Goal: Use online tool/utility: Utilize a website feature to perform a specific function

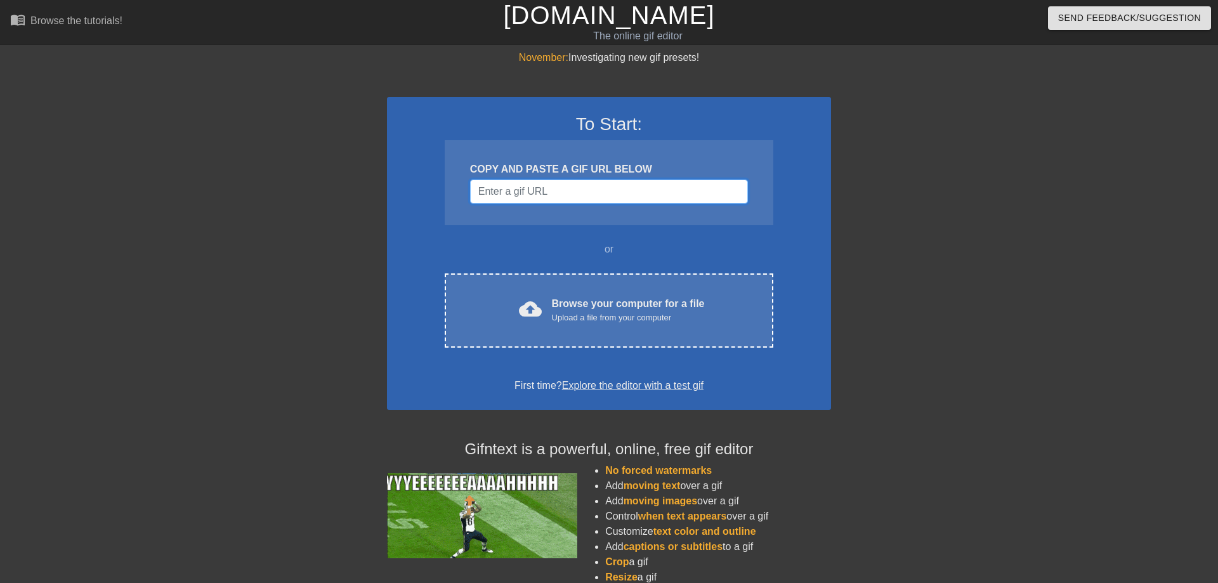
click at [512, 194] on input "Username" at bounding box center [609, 191] width 278 height 24
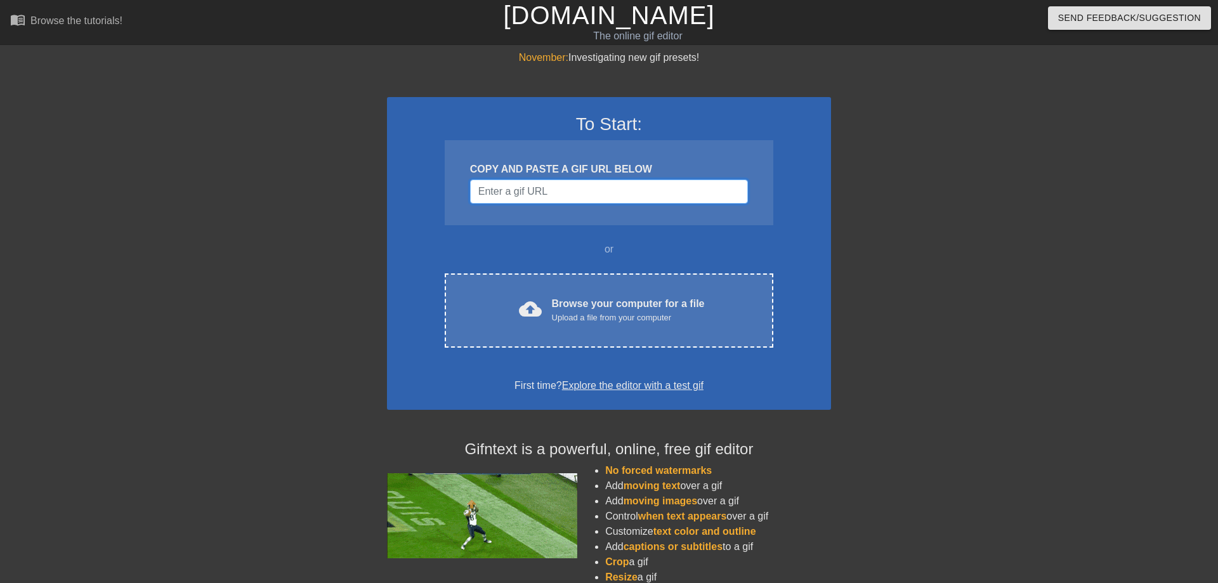
paste input "[URL][DOMAIN_NAME]"
type input "[URL][DOMAIN_NAME]"
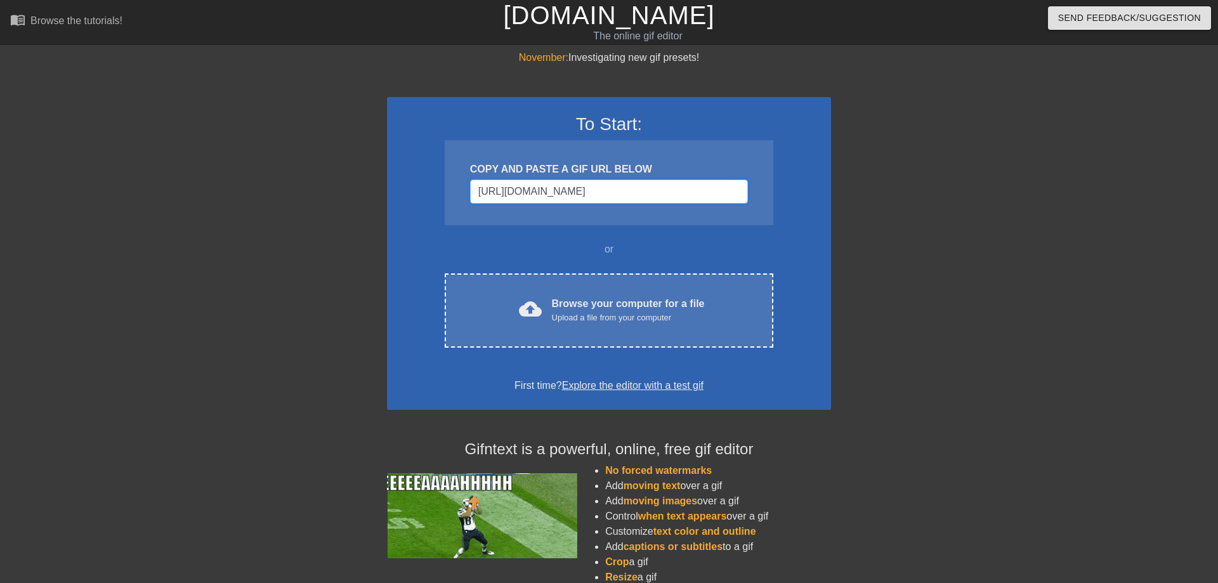
scroll to position [0, 258]
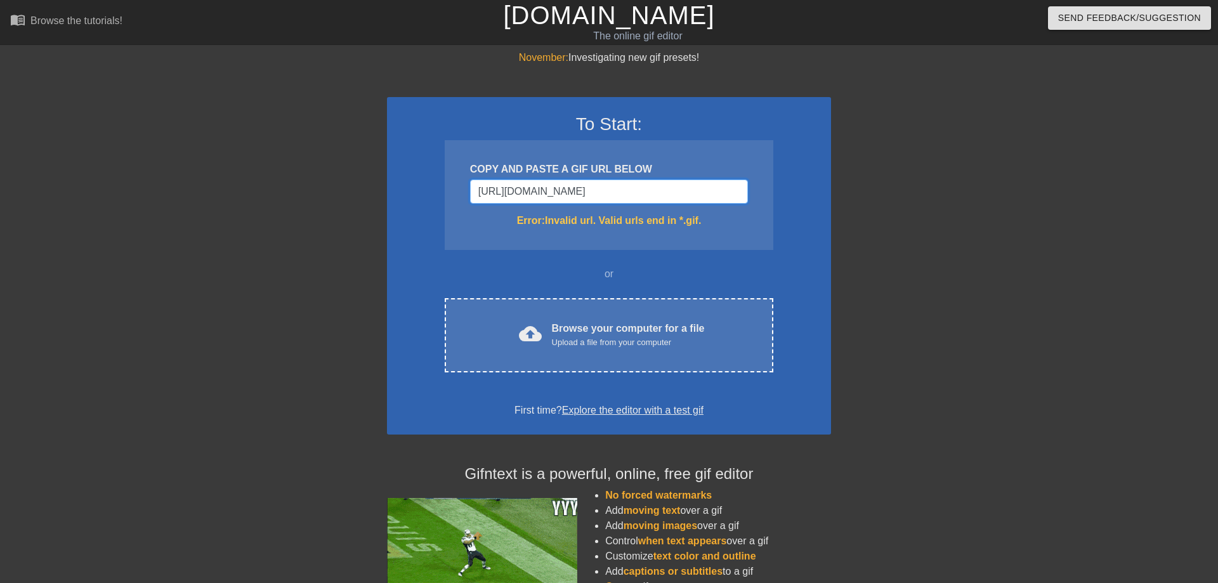
click at [598, 184] on input "[URL][DOMAIN_NAME]" at bounding box center [609, 191] width 278 height 24
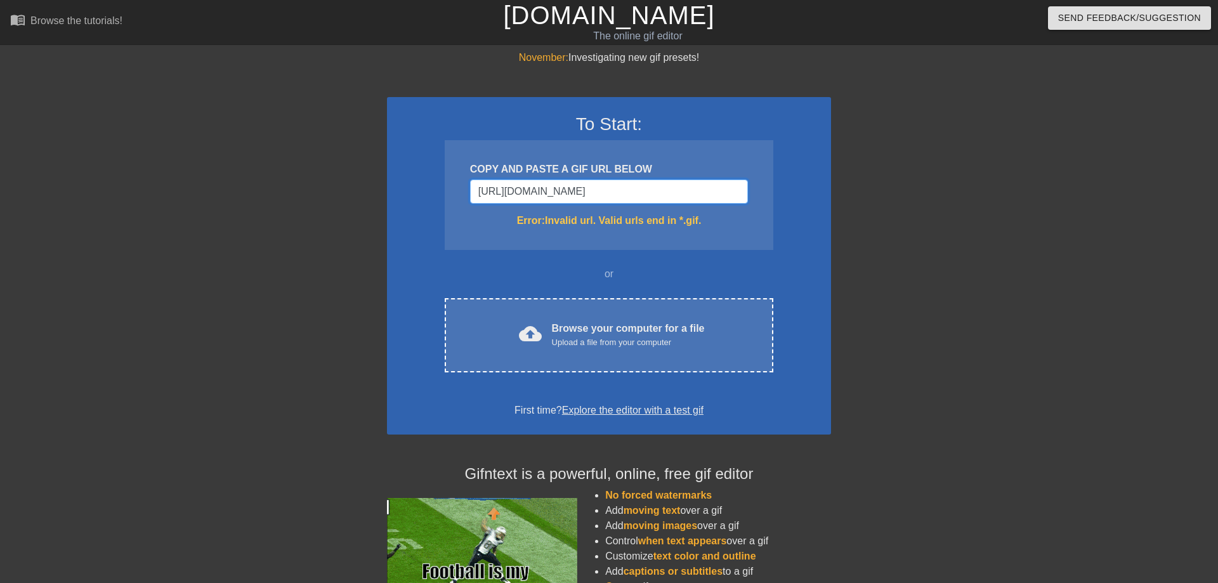
click at [598, 184] on input "[URL][DOMAIN_NAME]" at bounding box center [609, 191] width 278 height 24
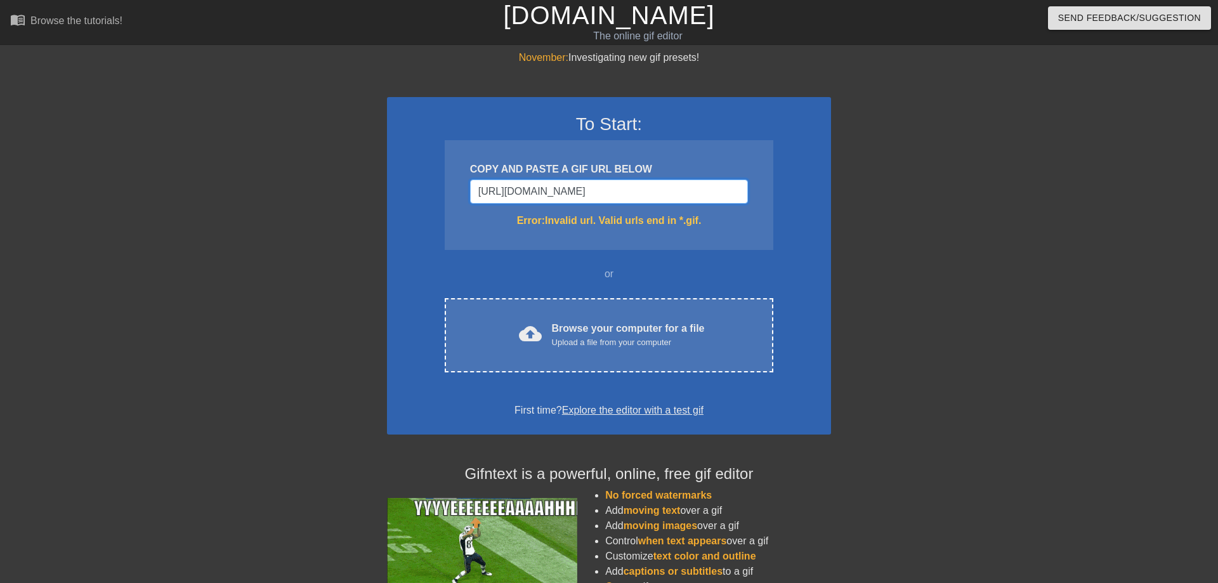
click at [598, 184] on input "[URL][DOMAIN_NAME]" at bounding box center [609, 191] width 278 height 24
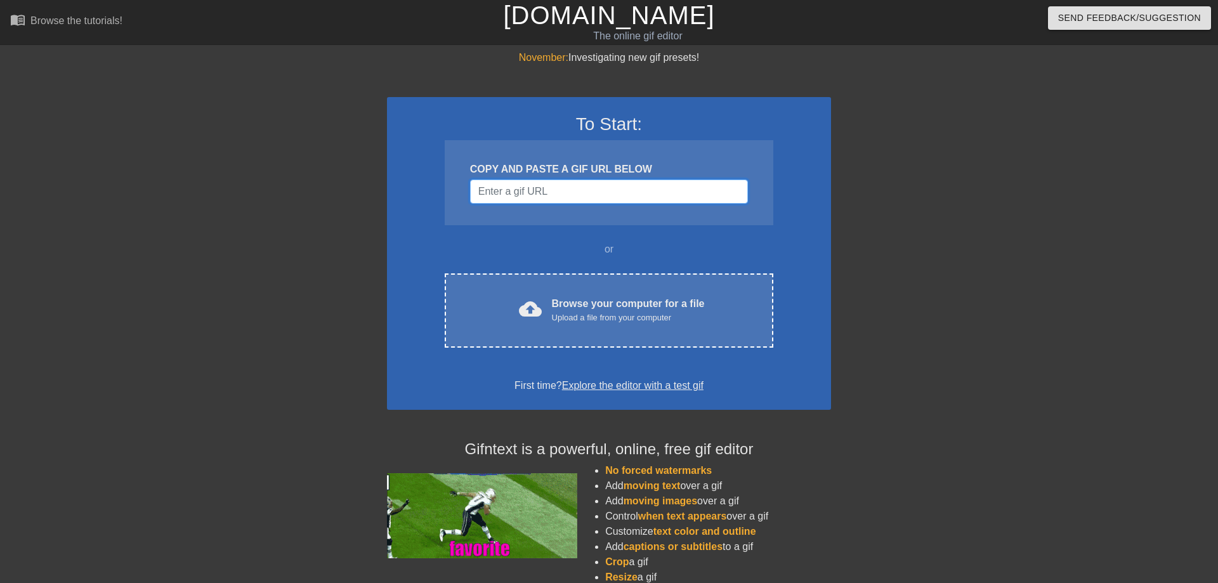
scroll to position [0, 0]
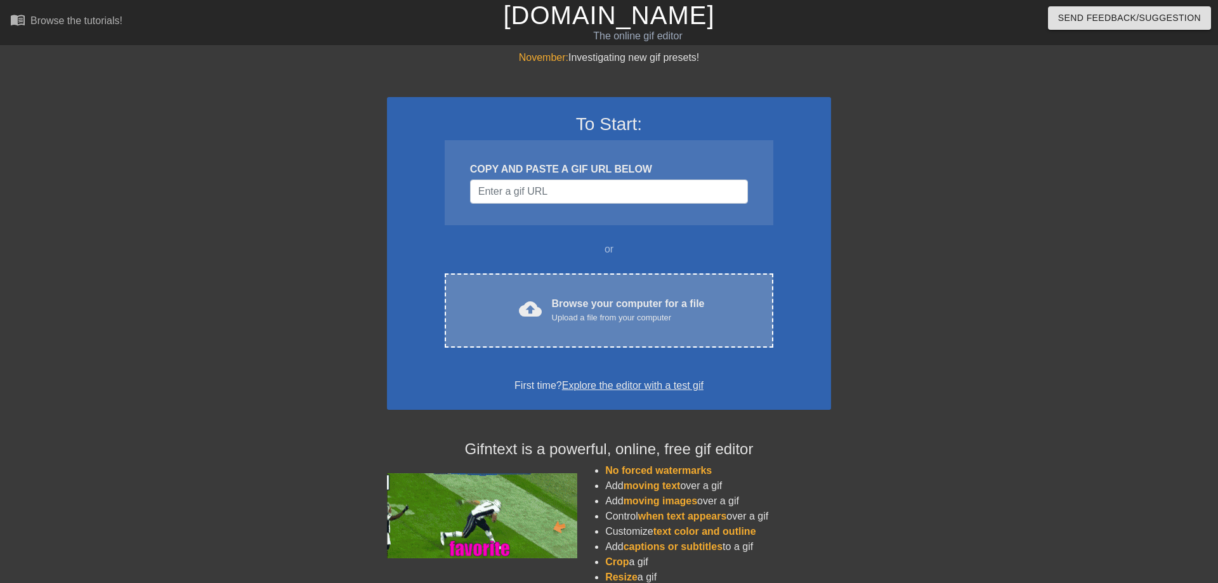
click at [577, 299] on div "Browse your computer for a file Upload a file from your computer" at bounding box center [628, 310] width 153 height 28
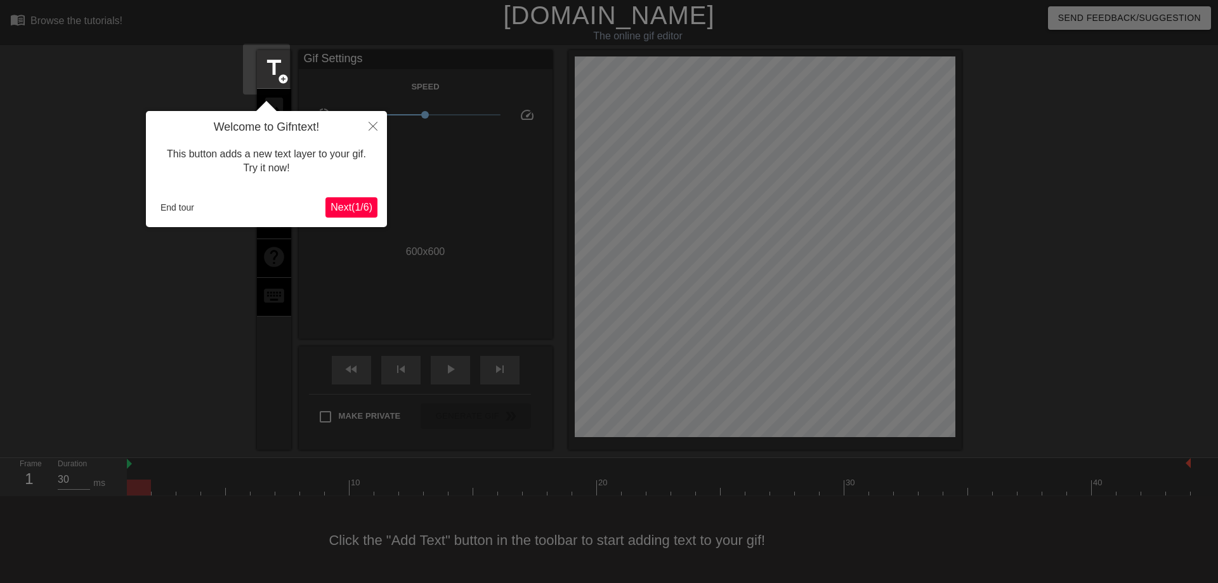
scroll to position [1, 0]
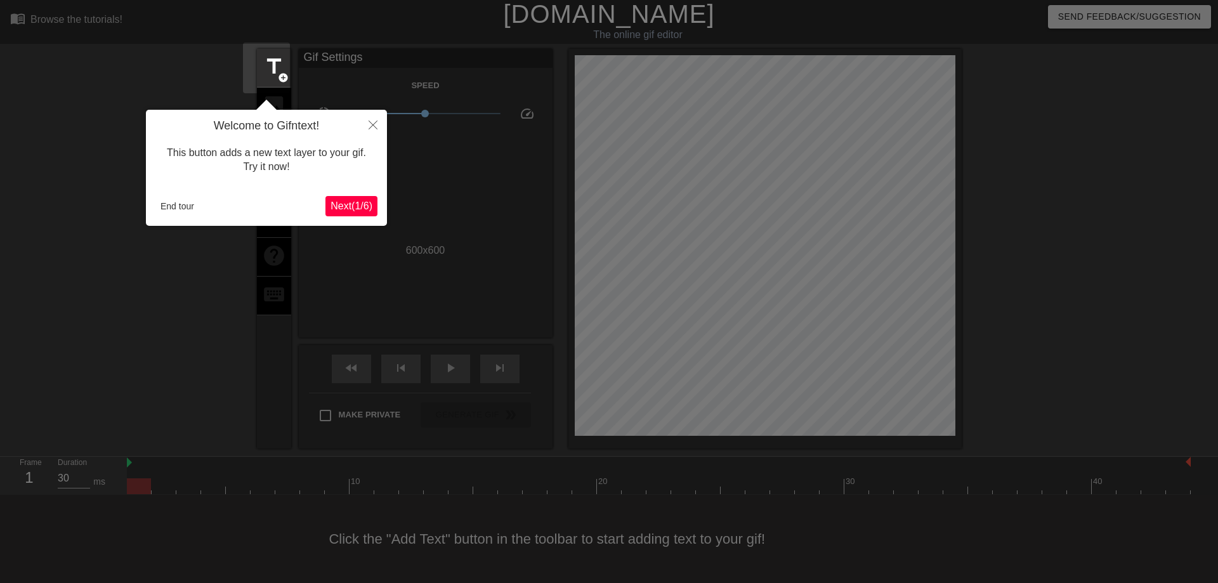
click at [320, 223] on div "Welcome to Gifntext! This button adds a new text layer to your gif. Try it now!…" at bounding box center [266, 168] width 241 height 116
click at [372, 121] on button "Close" at bounding box center [373, 124] width 28 height 29
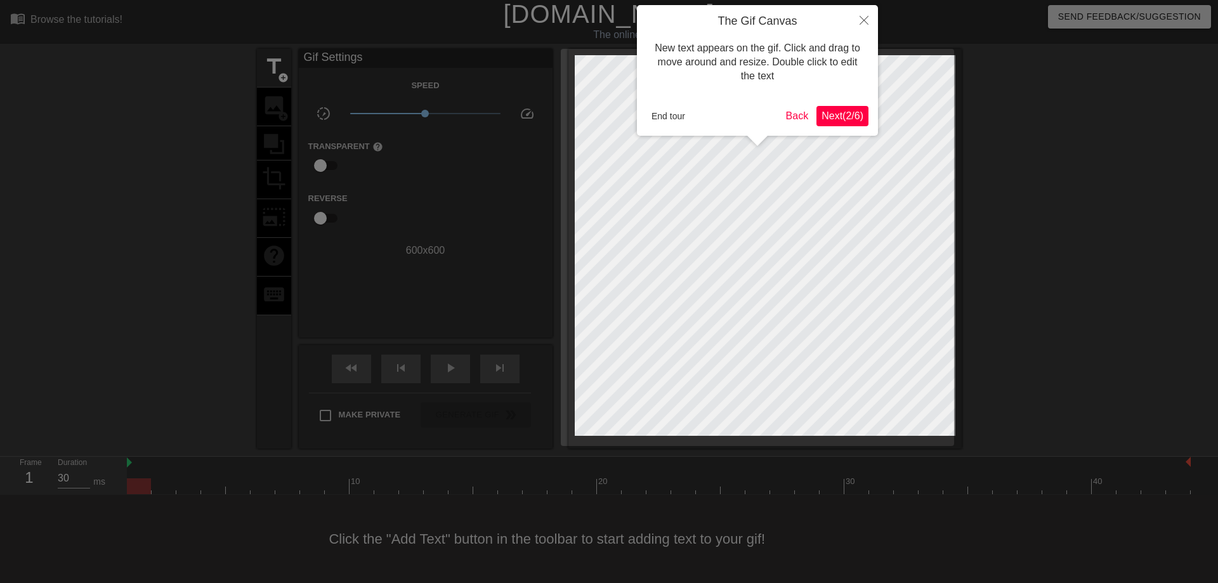
scroll to position [0, 0]
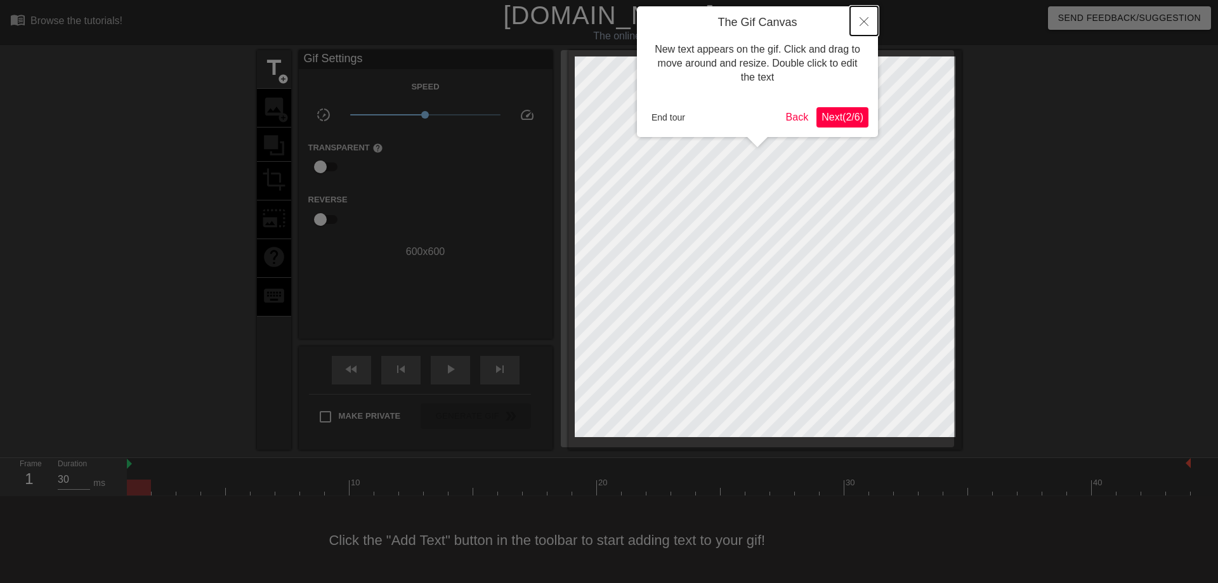
click at [860, 23] on icon "Close" at bounding box center [863, 21] width 9 height 9
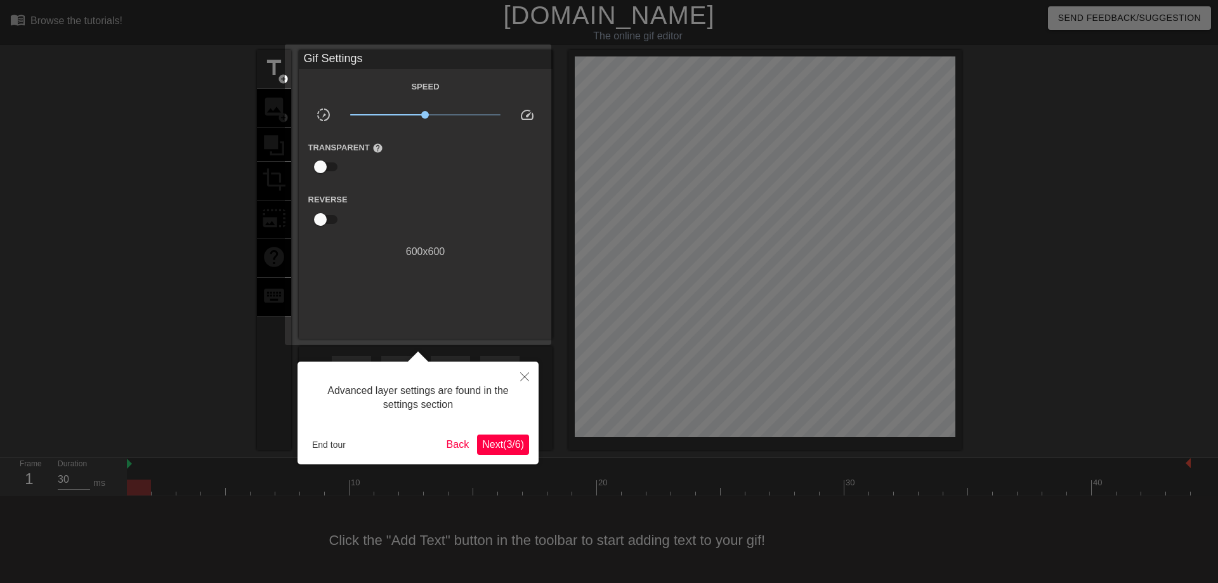
scroll to position [1, 0]
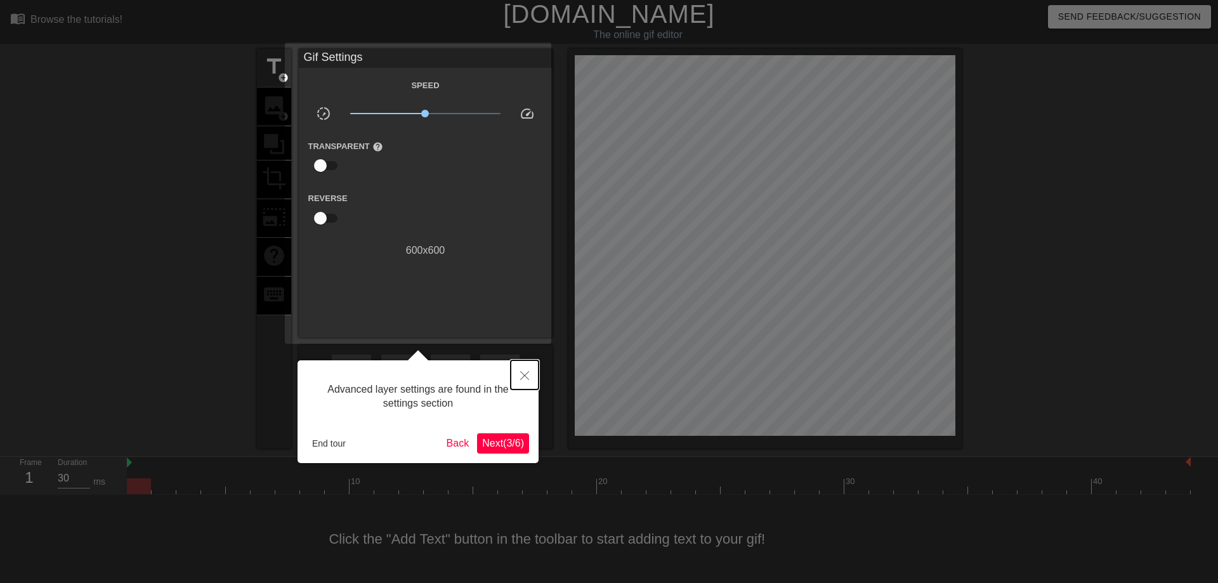
click at [525, 376] on icon "Close" at bounding box center [524, 375] width 9 height 9
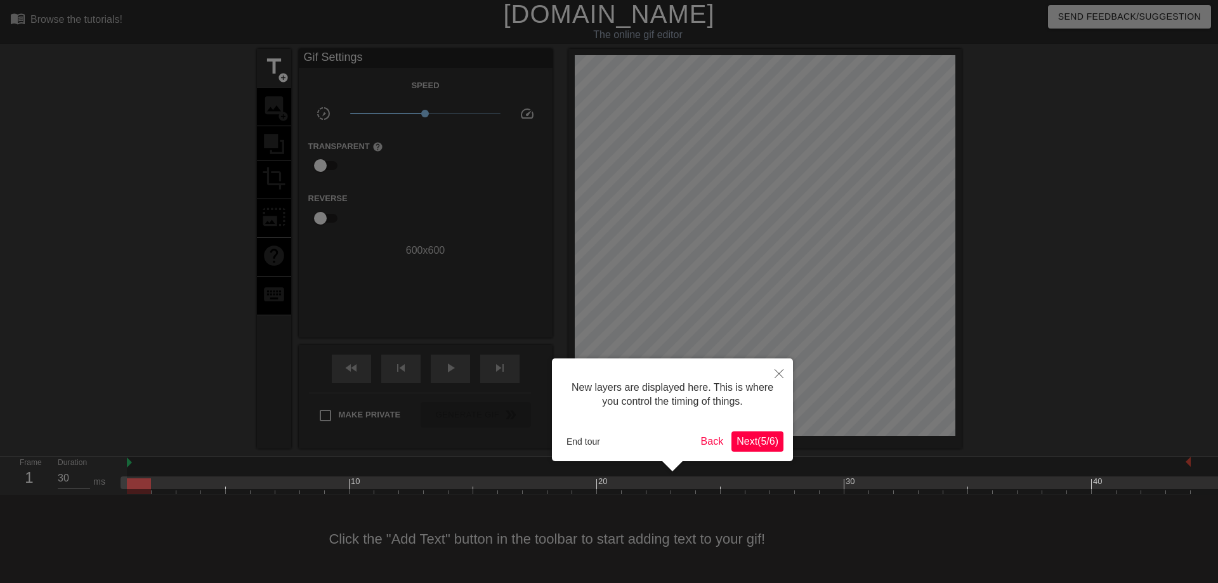
scroll to position [11, 0]
click at [785, 346] on div at bounding box center [609, 291] width 1218 height 584
click at [774, 367] on button "Close" at bounding box center [779, 372] width 28 height 29
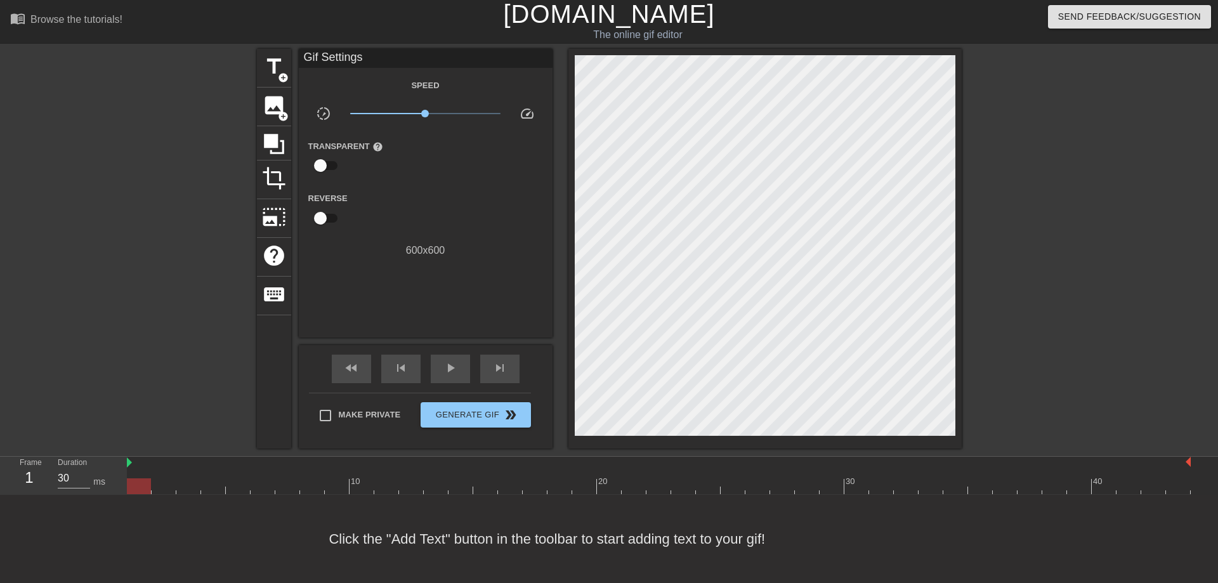
click at [426, 290] on div "Gif Settings Speed slow_motion_video x1.00 speed Transparent help Reverse 600 x…" at bounding box center [426, 193] width 254 height 289
click at [271, 92] on div "image add_circle" at bounding box center [274, 107] width 34 height 39
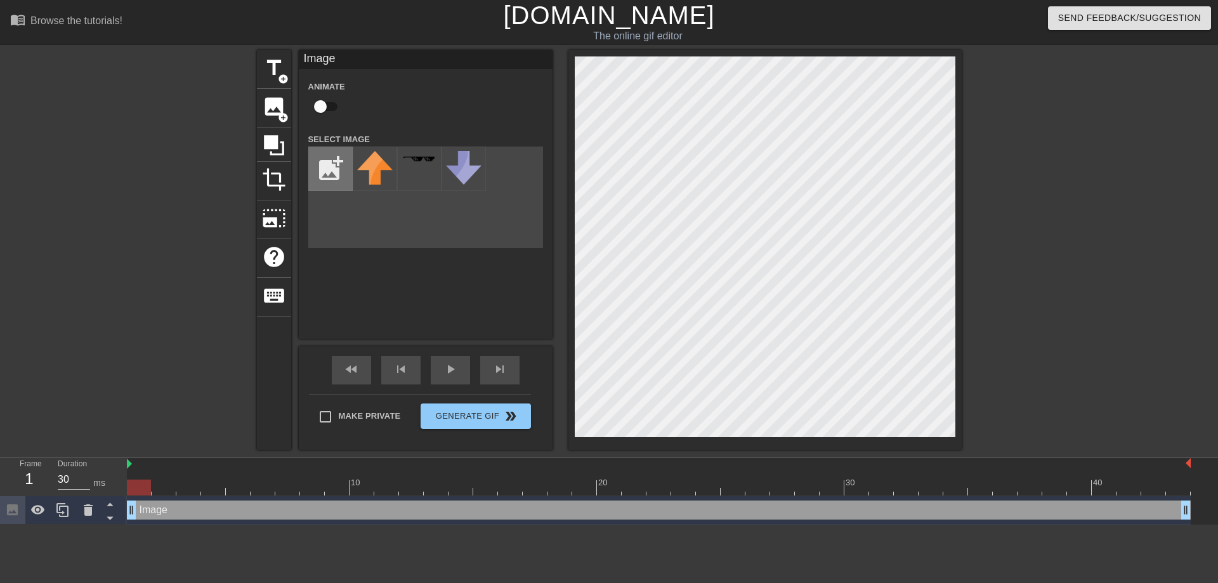
click at [324, 178] on input "file" at bounding box center [330, 168] width 43 height 43
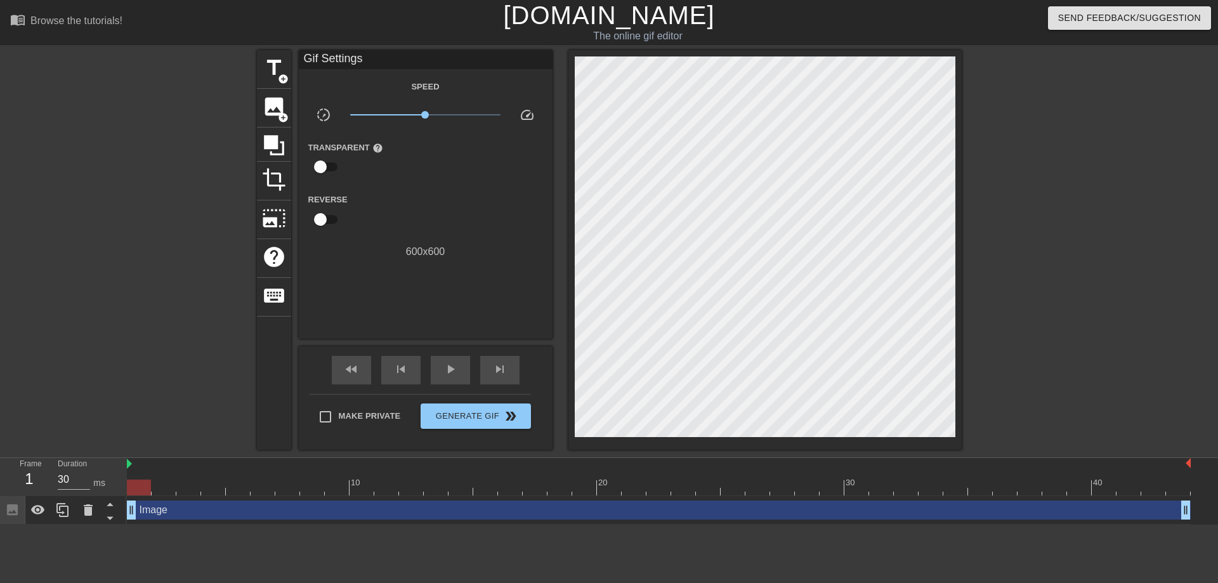
click at [247, 290] on div "title add_circle image add_circle crop photo_size_select_large help keyboard Gi…" at bounding box center [609, 250] width 1218 height 400
click at [257, 290] on div "keyboard" at bounding box center [274, 297] width 34 height 39
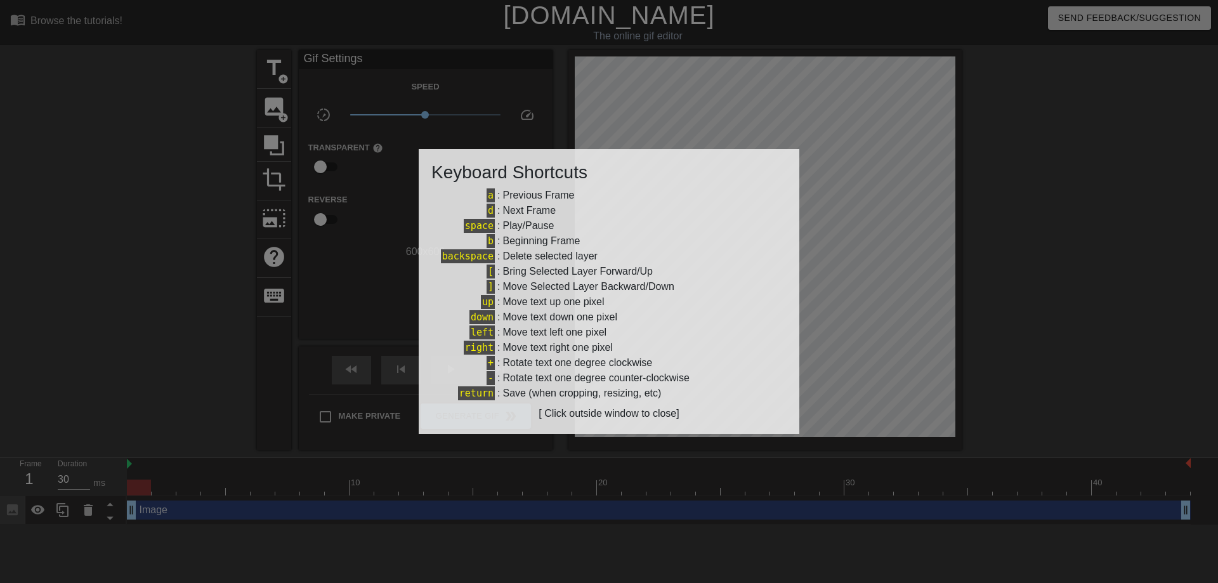
click at [379, 268] on div at bounding box center [609, 291] width 1218 height 583
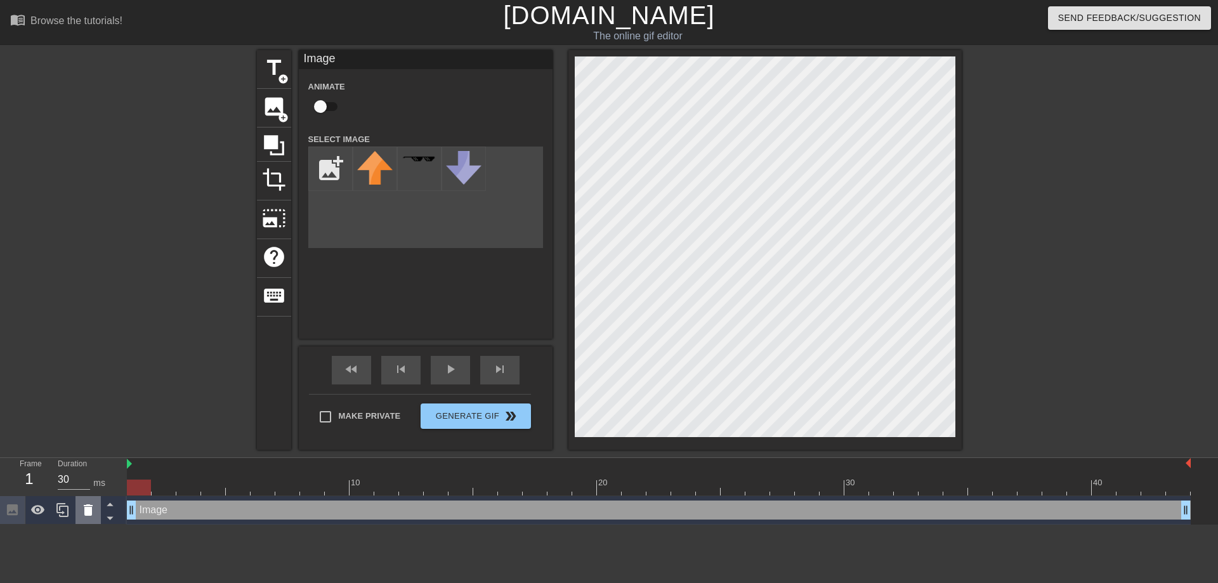
click at [82, 513] on icon at bounding box center [88, 509] width 15 height 15
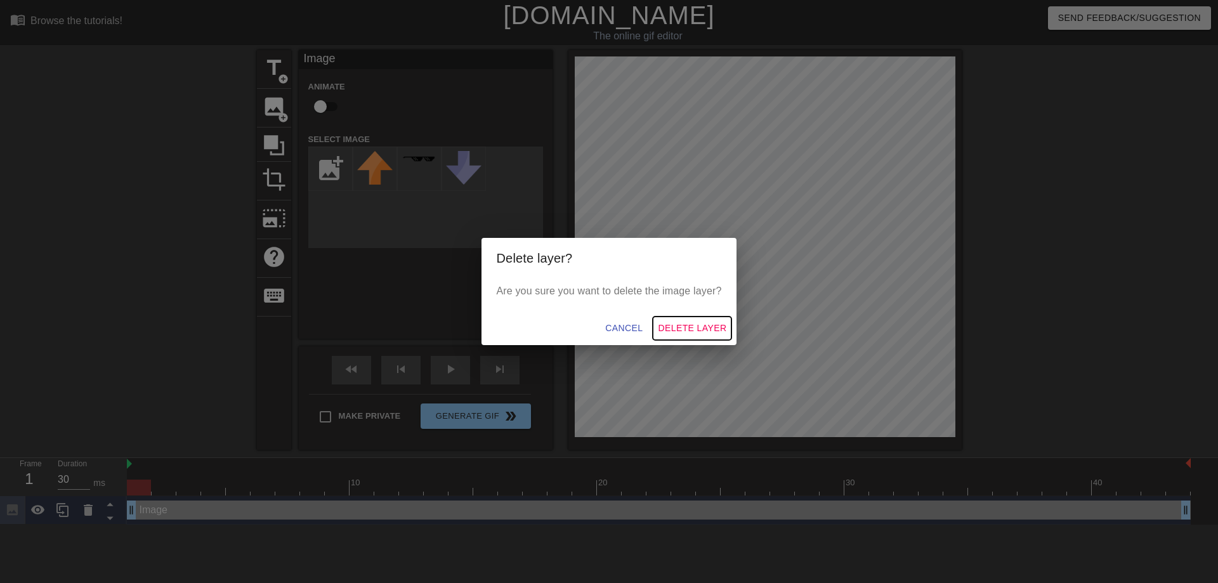
click at [702, 331] on span "Delete Layer" at bounding box center [692, 328] width 68 height 16
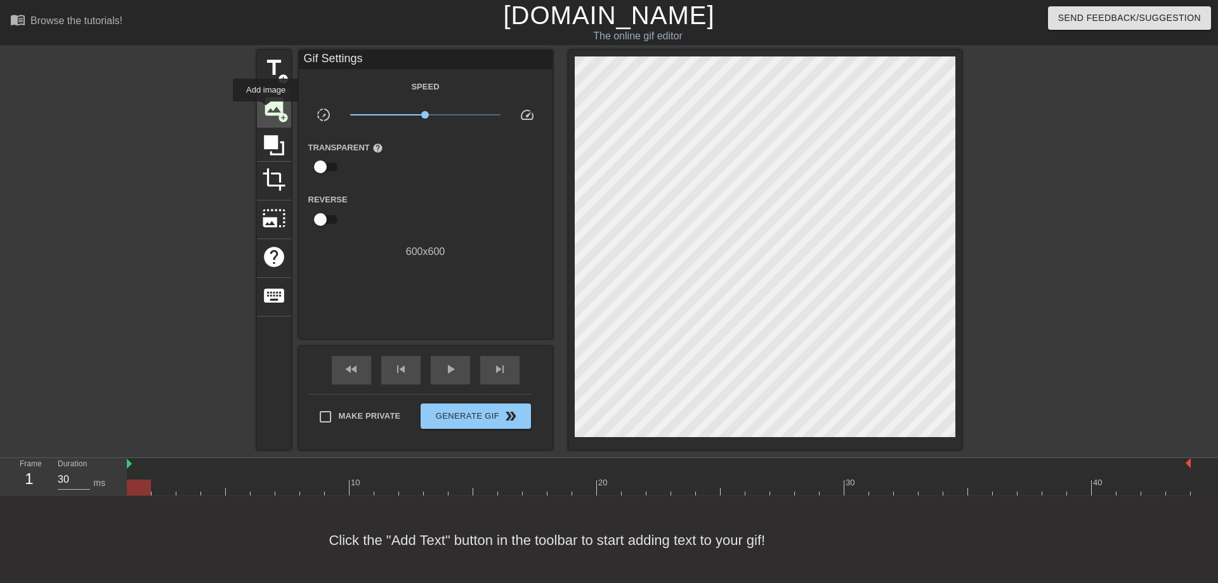
click at [266, 110] on span "image" at bounding box center [274, 107] width 24 height 24
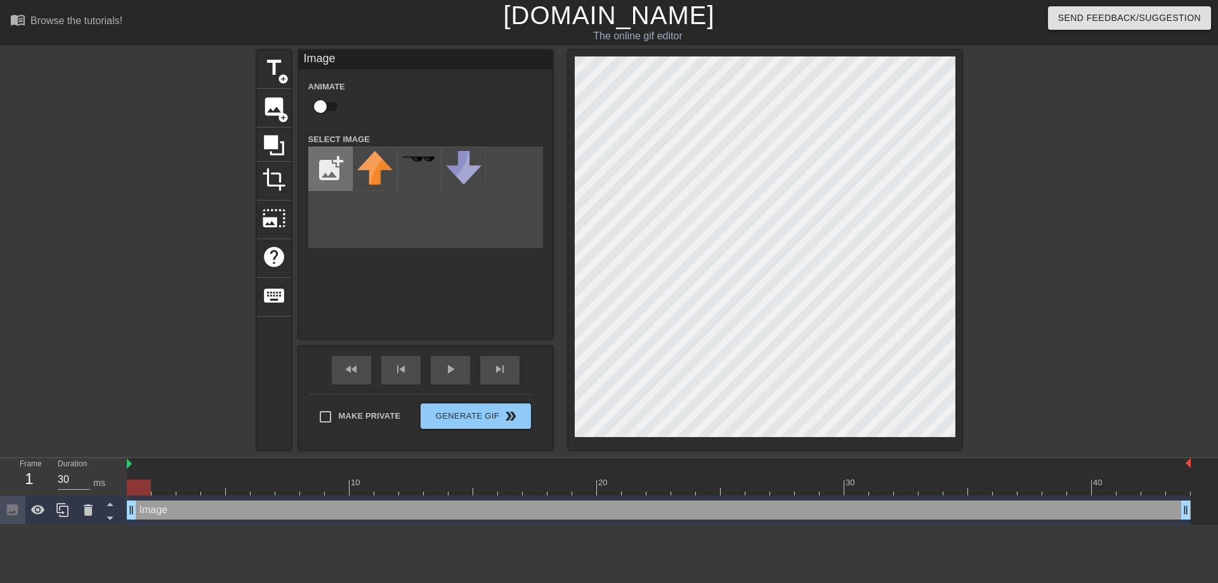
click at [320, 175] on input "file" at bounding box center [330, 168] width 43 height 43
click at [362, 174] on img at bounding box center [375, 168] width 36 height 35
click at [327, 162] on input "file" at bounding box center [330, 168] width 43 height 43
type input "C:\fakepath\Untitled33_20251001092205-removebg-preview.png"
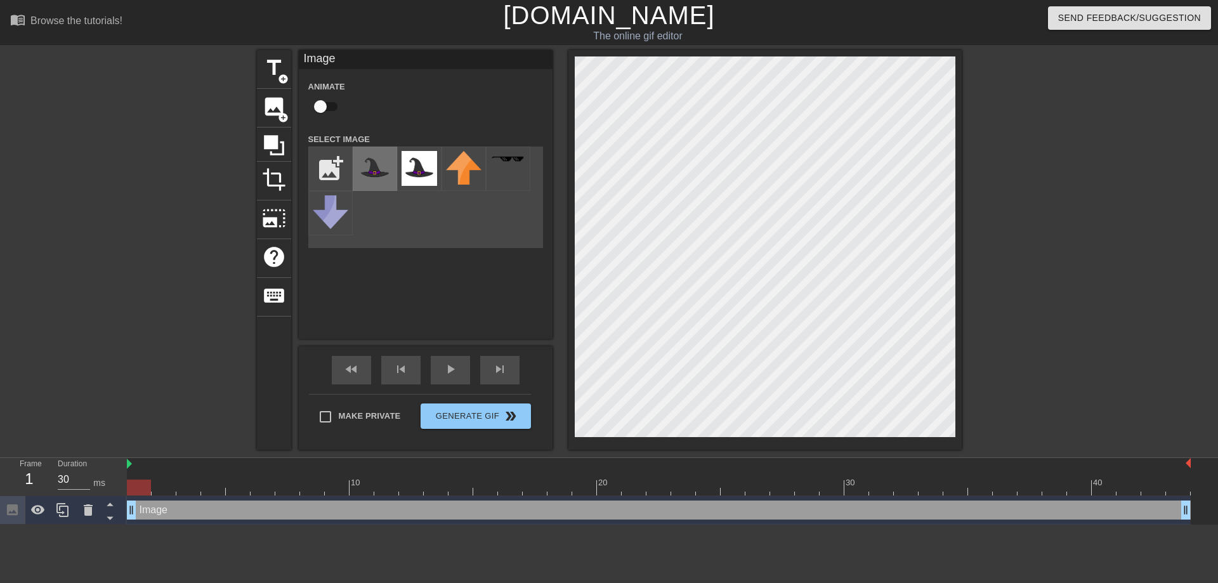
click at [372, 173] on img at bounding box center [375, 168] width 36 height 35
click at [129, 464] on div at bounding box center [659, 464] width 1064 height 13
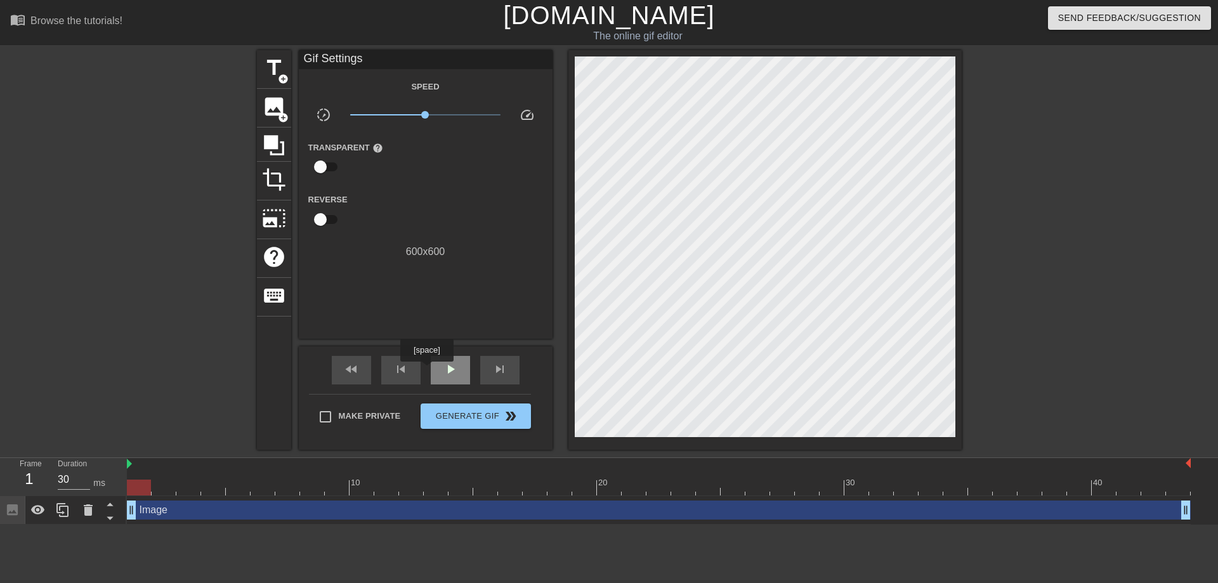
click at [431, 370] on div "play_arrow" at bounding box center [450, 370] width 39 height 29
type input "30"
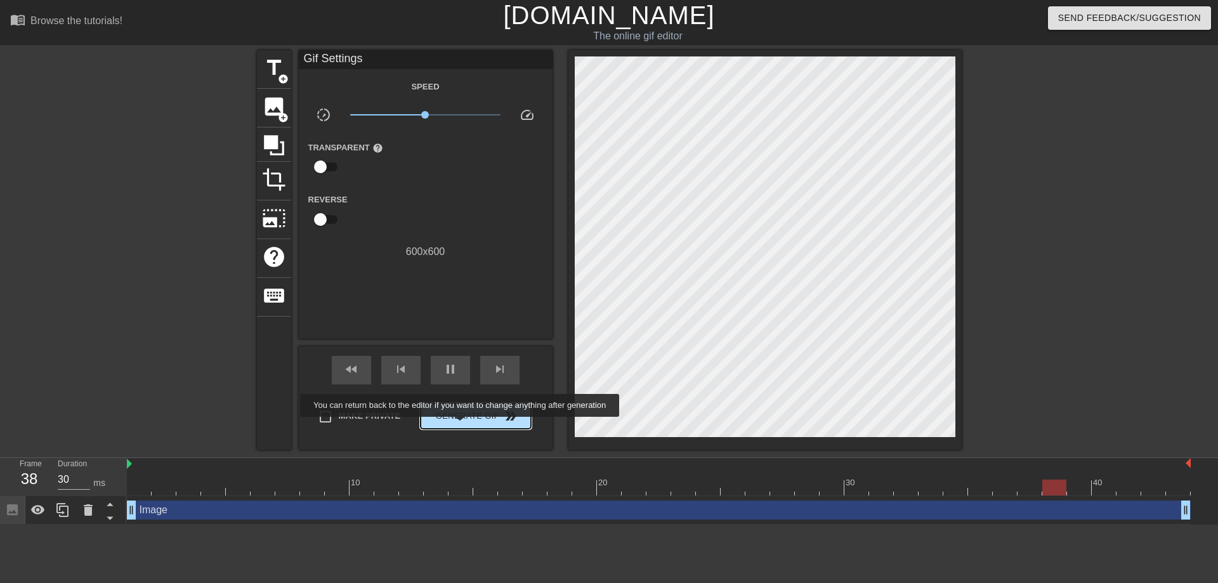
click at [462, 424] on button "Generate Gif double_arrow" at bounding box center [475, 415] width 110 height 25
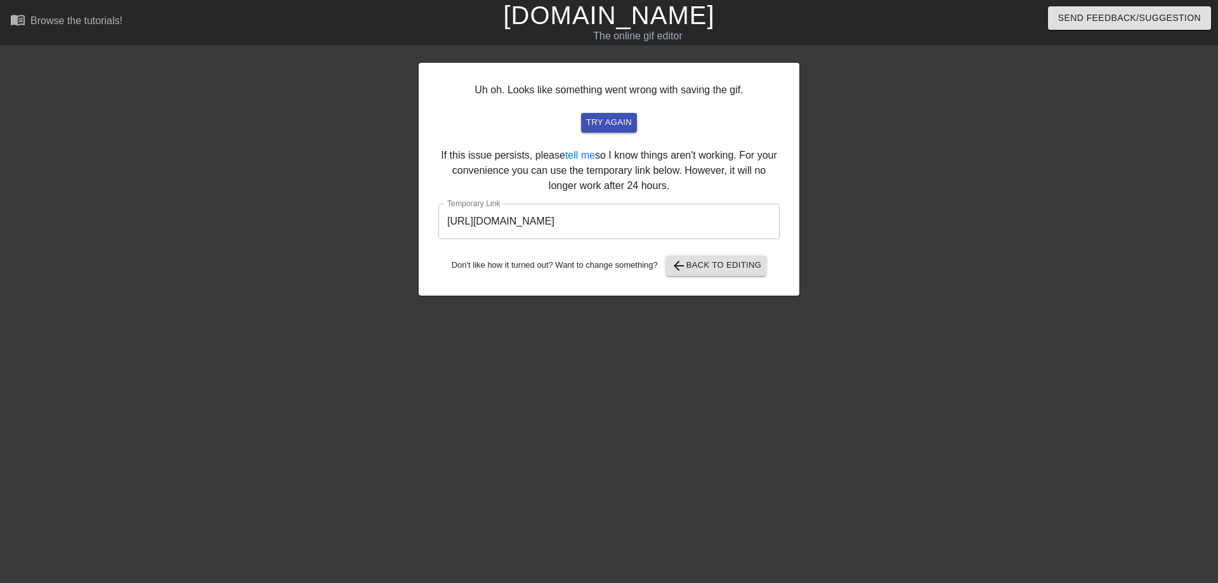
click at [671, 216] on input "[URL][DOMAIN_NAME]" at bounding box center [608, 222] width 341 height 36
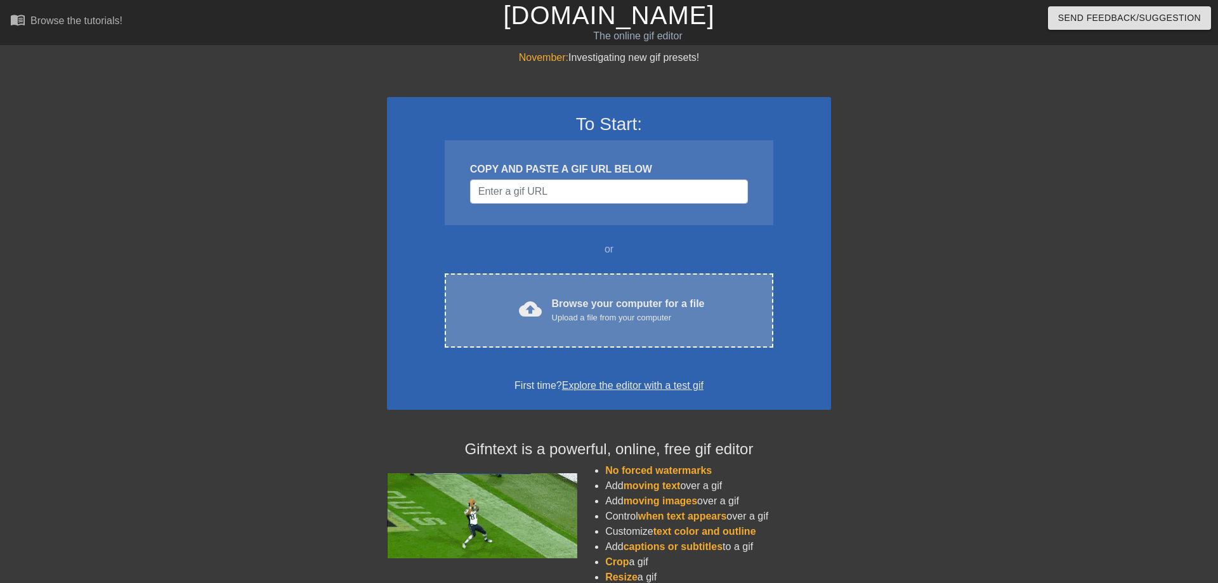
click at [570, 283] on div "cloud_upload Browse your computer for a file Upload a file from your computer C…" at bounding box center [609, 310] width 329 height 74
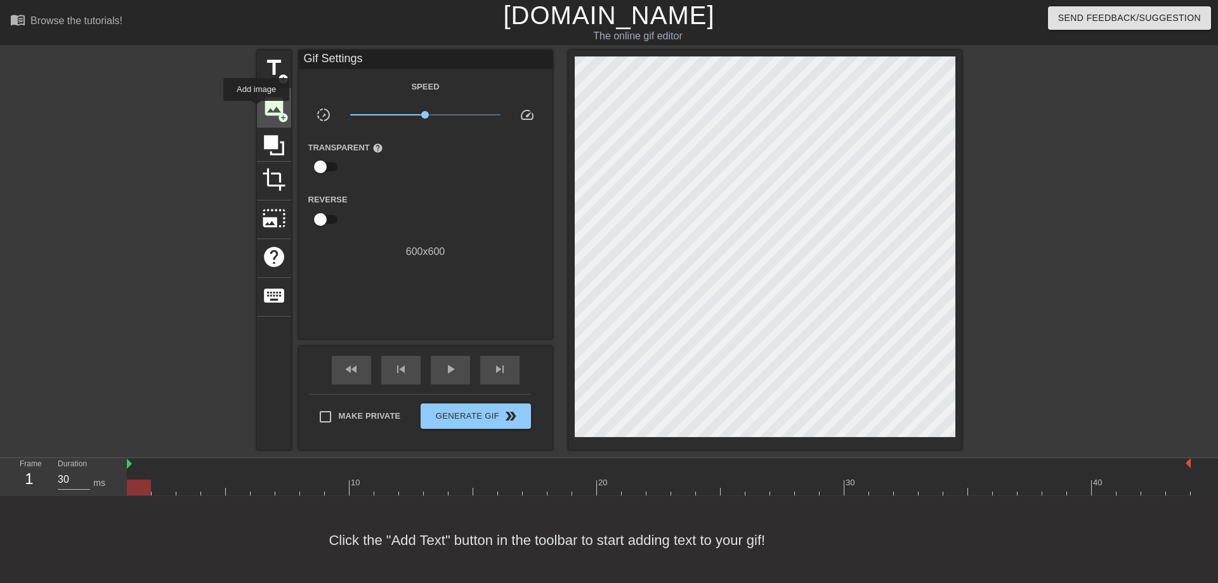
click at [262, 109] on span "image" at bounding box center [274, 107] width 24 height 24
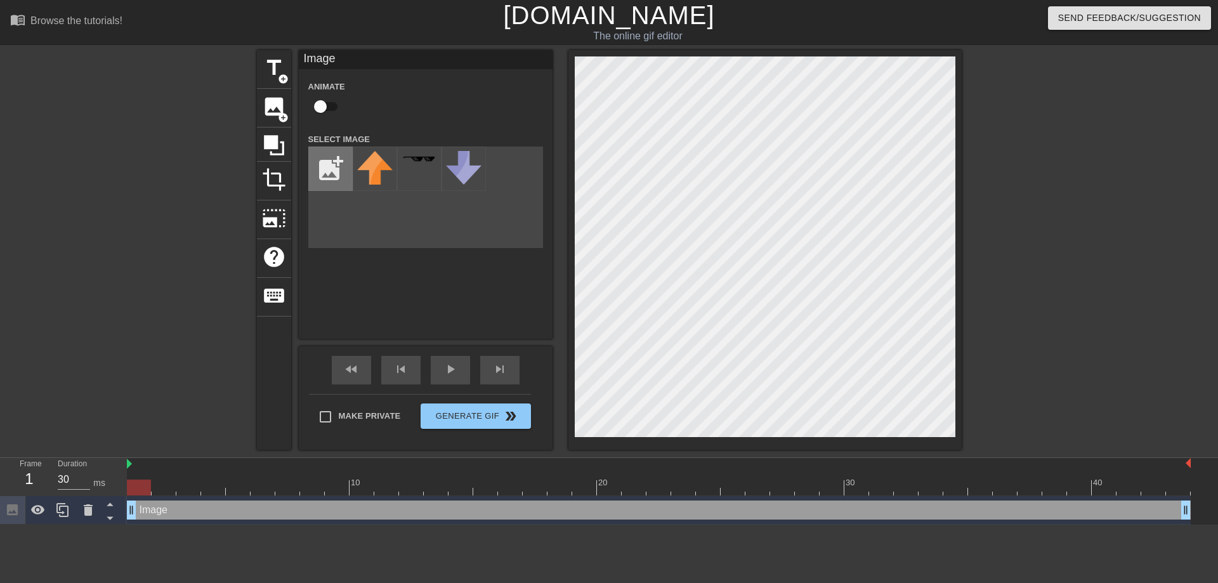
click at [320, 169] on input "file" at bounding box center [330, 168] width 43 height 43
click at [373, 176] on img at bounding box center [375, 169] width 36 height 36
click at [330, 169] on input "file" at bounding box center [330, 168] width 43 height 43
type input "C:\fakepath\Untitled33_20251001094313.png"
click at [374, 167] on img at bounding box center [375, 168] width 36 height 35
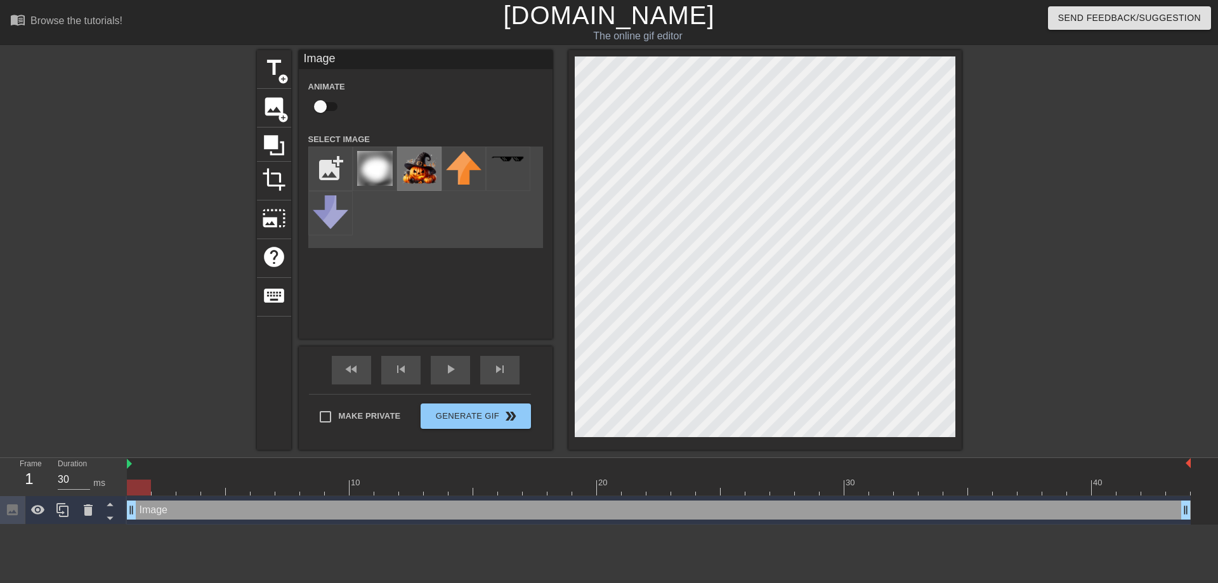
click at [401, 178] on img at bounding box center [419, 169] width 36 height 36
click at [407, 315] on div "Image Animate Select Image add_photo_alternate" at bounding box center [426, 194] width 254 height 289
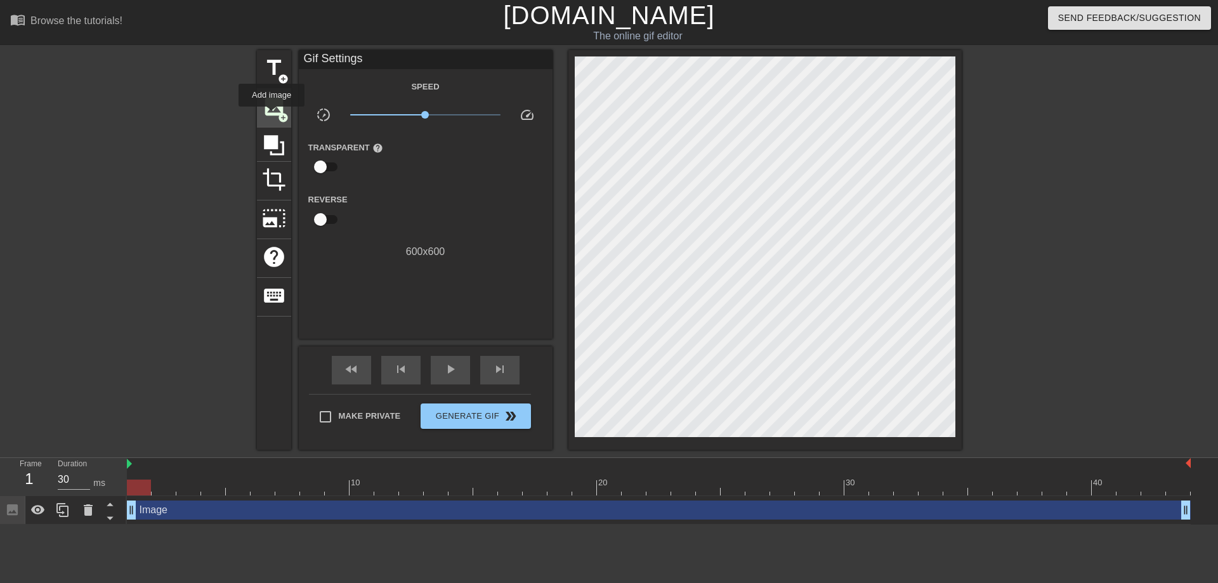
click at [278, 115] on span "add_circle" at bounding box center [283, 117] width 11 height 11
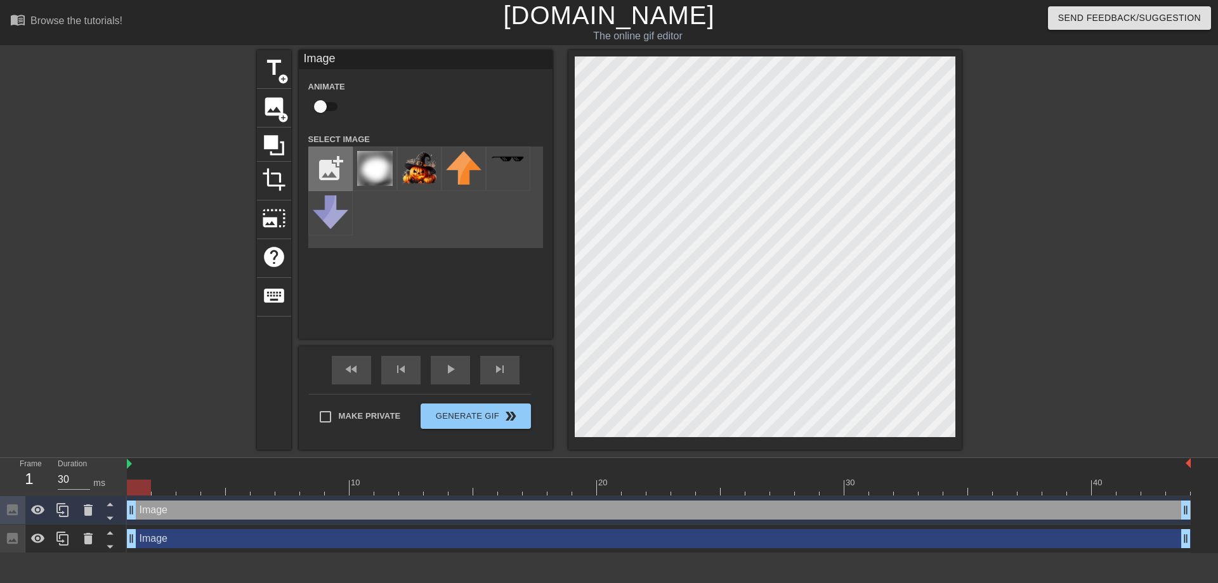
click at [324, 164] on input "file" at bounding box center [330, 168] width 43 height 43
click at [340, 169] on input "file" at bounding box center [330, 168] width 43 height 43
type input "C:\fakepath\800_3953989_rugm296l1ns3q4smyo5lt7ekj44qcekn9eobeosg-removebg-previ…"
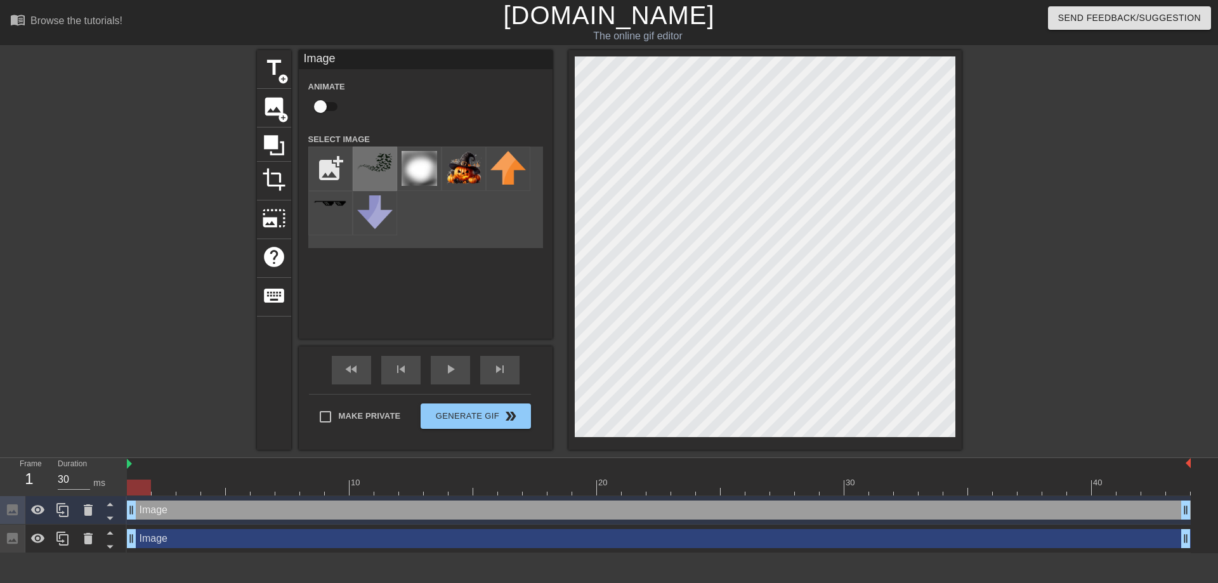
click at [365, 178] on div at bounding box center [375, 169] width 44 height 44
click at [1069, 476] on div "menu_book Browse the tutorials! Gifntext.com The online gif editor Send Feedbac…" at bounding box center [609, 276] width 1218 height 553
click at [1069, 270] on div "title add_circle image add_circle crop photo_size_select_large help keyboard Im…" at bounding box center [609, 250] width 1218 height 400
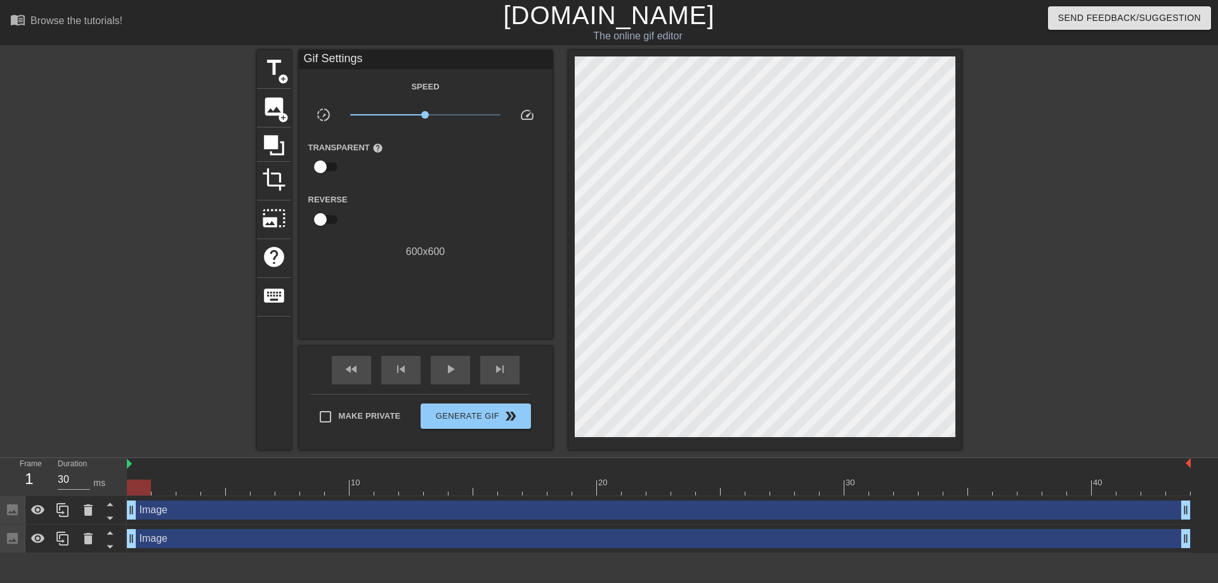
click at [1038, 363] on div "title add_circle image add_circle crop photo_size_select_large help keyboard Gi…" at bounding box center [609, 250] width 1218 height 400
click at [472, 412] on span "Generate Gif double_arrow" at bounding box center [476, 415] width 100 height 15
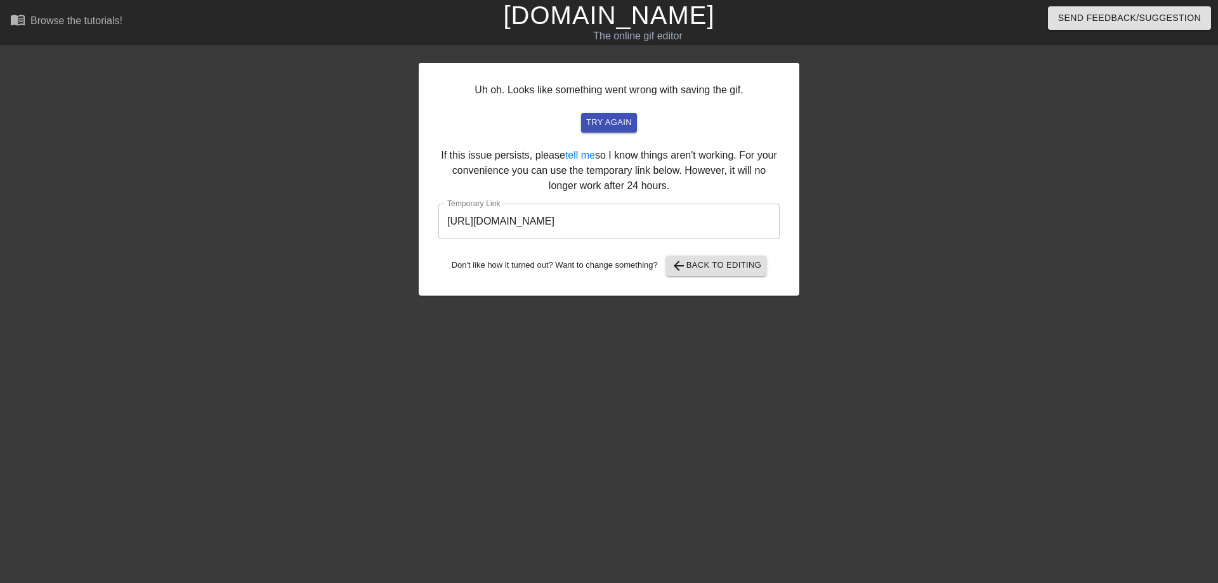
click at [576, 229] on input "https://www.gifntext.com/temp_generations/ERJVpRdn.gif" at bounding box center [608, 222] width 341 height 36
